Goal: Task Accomplishment & Management: Manage account settings

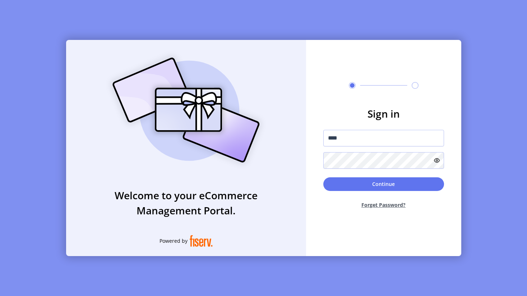
click at [435, 162] on icon at bounding box center [437, 160] width 6 height 6
click at [436, 161] on icon at bounding box center [435, 160] width 9 height 9
click at [427, 181] on button "Continue" at bounding box center [383, 184] width 121 height 14
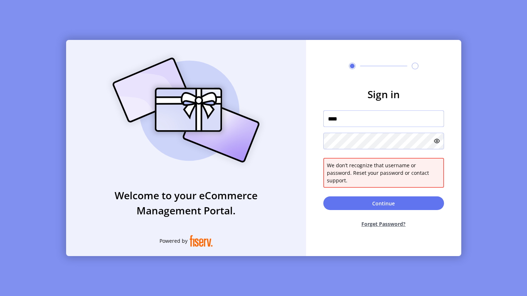
click at [433, 127] on input "****" at bounding box center [383, 118] width 121 height 17
type input "*********"
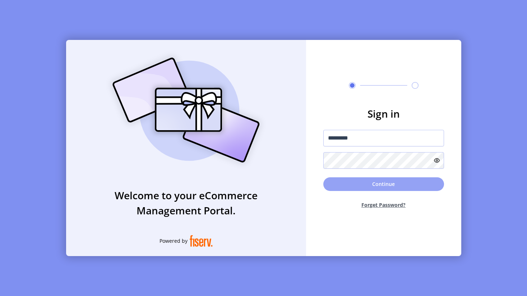
click at [363, 185] on button "Continue" at bounding box center [383, 184] width 121 height 14
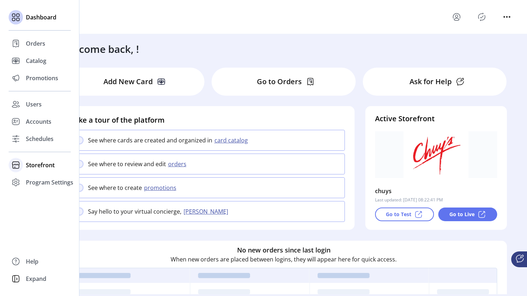
click at [24, 165] on div "Storefront" at bounding box center [40, 164] width 62 height 17
click at [40, 180] on span "Configuration" at bounding box center [45, 179] width 38 height 9
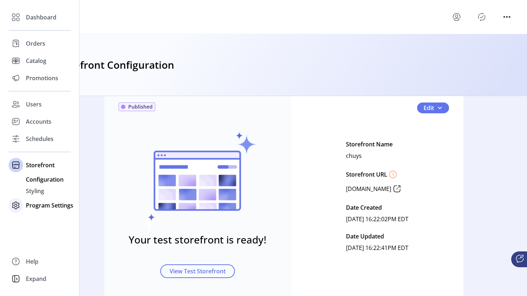
click at [38, 204] on span "Program Settings" at bounding box center [49, 205] width 47 height 9
click at [42, 196] on span "Templates" at bounding box center [40, 196] width 28 height 9
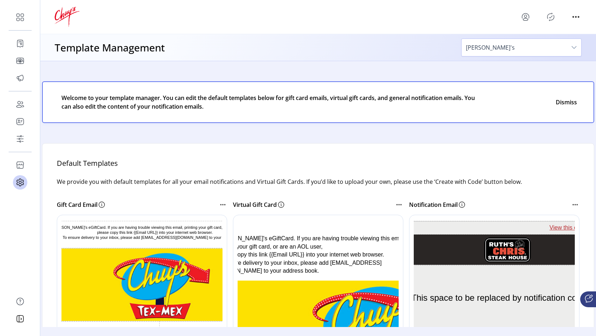
drag, startPoint x: 383, startPoint y: 204, endPoint x: 392, endPoint y: 203, distance: 9.3
click at [383, 204] on div "Virtual Gift Card" at bounding box center [314, 204] width 162 height 9
click at [394, 203] on icon at bounding box center [398, 204] width 9 height 9
click at [395, 205] on icon at bounding box center [398, 204] width 9 height 9
click at [399, 207] on icon at bounding box center [398, 204] width 9 height 9
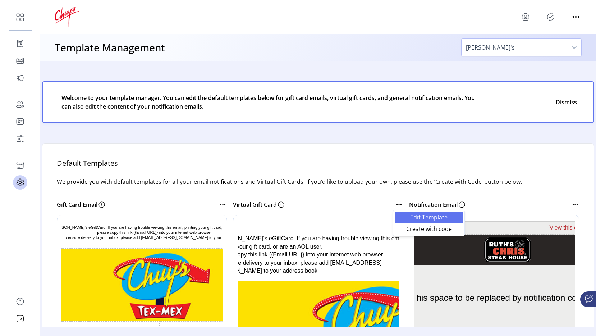
click at [407, 213] on link "Edit Template" at bounding box center [428, 216] width 68 height 11
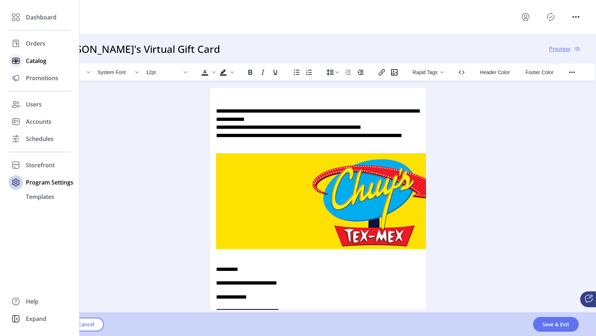
click at [27, 58] on span "Catalog" at bounding box center [36, 60] width 20 height 9
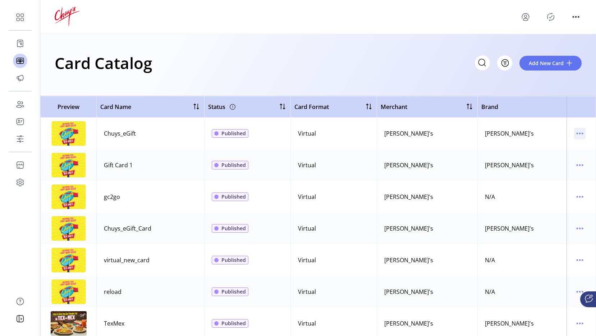
click at [527, 134] on icon "menu" at bounding box center [582, 133] width 1 height 1
click at [527, 156] on span "Edit Details" at bounding box center [546, 159] width 60 height 6
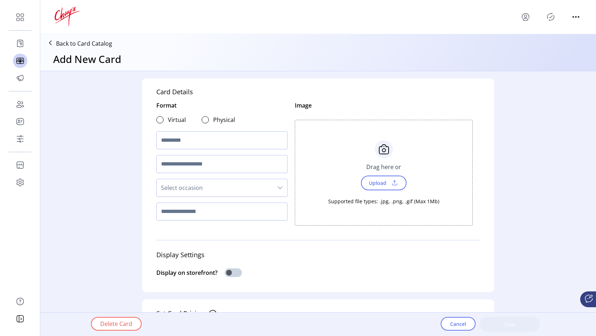
type textarea "**********"
type input "*"
type input "**********"
type input "****"
type input "******"
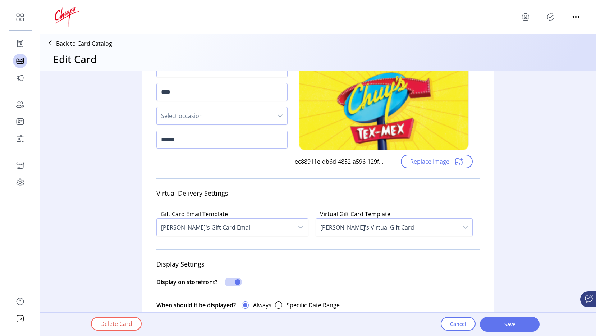
scroll to position [74, 0]
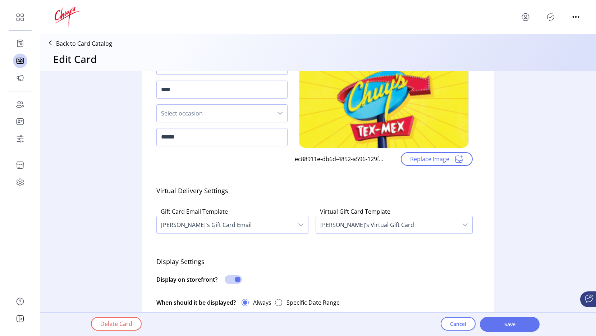
click at [241, 222] on span "[PERSON_NAME]'s Gift Card Email" at bounding box center [225, 224] width 137 height 17
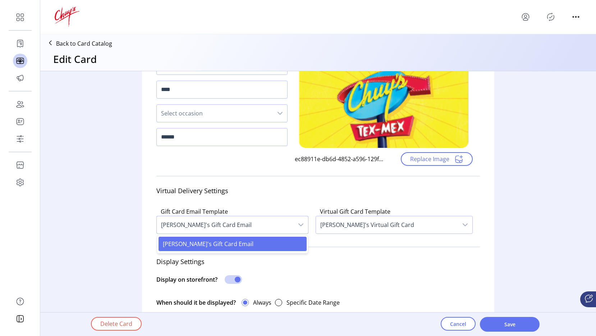
click at [253, 204] on div "Gift Card Email Template Chuy's Gift Card Email [PERSON_NAME]'s Gift Card Email" at bounding box center [232, 220] width 152 height 32
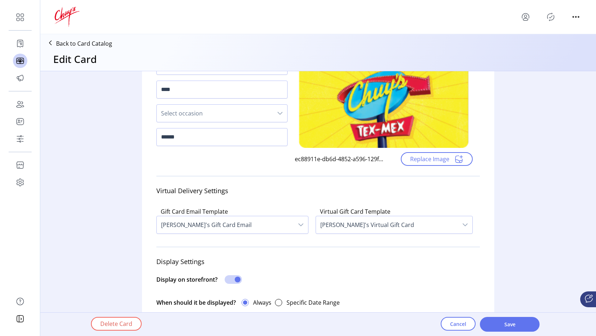
click at [250, 224] on span "[PERSON_NAME]'s Gift Card Email" at bounding box center [225, 224] width 137 height 17
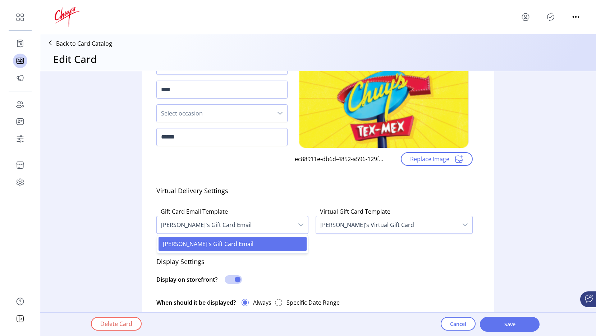
click at [263, 205] on div "Gift Card Email Template Chuy's Gift Card Email [PERSON_NAME]'s Gift Card Email" at bounding box center [232, 220] width 152 height 32
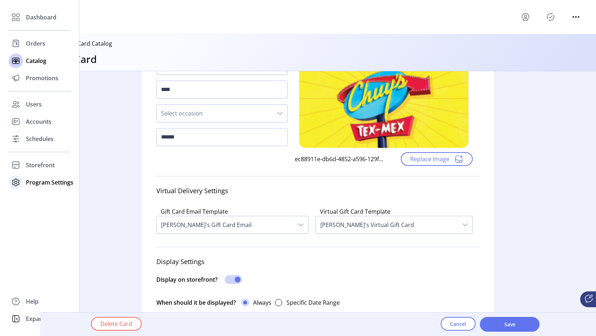
click at [41, 180] on span "Program Settings" at bounding box center [49, 182] width 47 height 9
click at [46, 195] on span "Templates" at bounding box center [40, 196] width 28 height 9
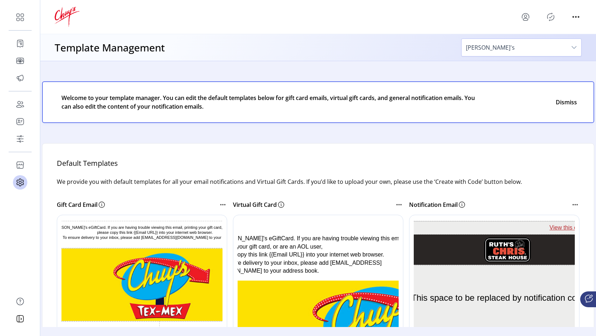
click at [398, 203] on icon at bounding box center [398, 204] width 9 height 9
click at [437, 217] on span "Edit Template" at bounding box center [429, 217] width 60 height 6
click at [396, 204] on icon at bounding box center [396, 204] width 1 height 1
click at [408, 223] on link "Create with code" at bounding box center [428, 228] width 68 height 11
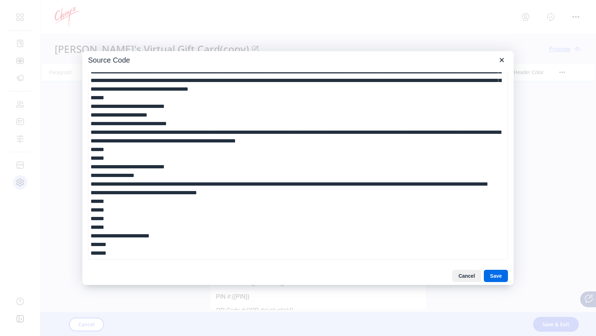
click at [218, 153] on textarea at bounding box center [297, 165] width 419 height 187
type textarea "**********"
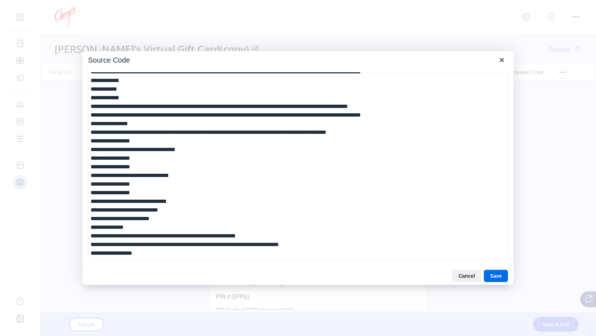
scroll to position [805, 0]
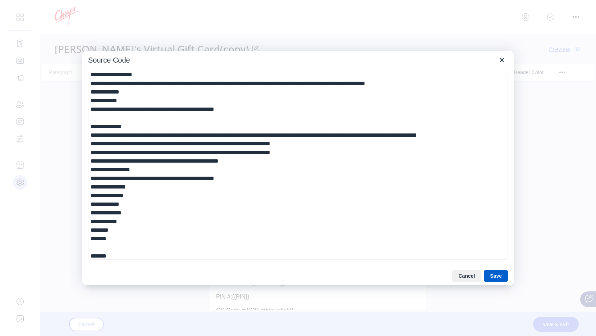
click at [499, 274] on button "Save" at bounding box center [496, 275] width 24 height 12
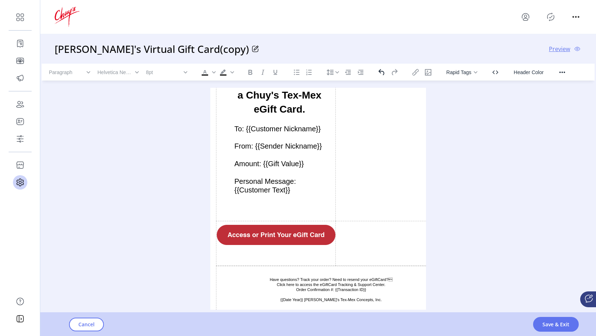
scroll to position [167, 0]
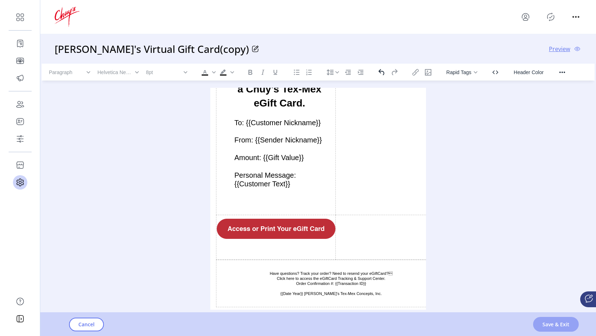
click at [527, 295] on span "Save & Exit" at bounding box center [555, 324] width 27 height 8
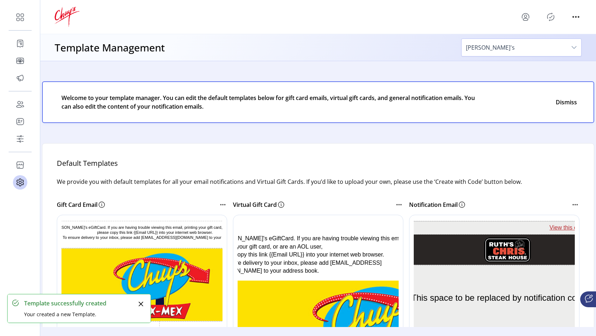
click at [398, 205] on icon at bounding box center [398, 204] width 9 height 9
click at [407, 216] on span "Edit Template" at bounding box center [429, 217] width 60 height 6
